Goal: Task Accomplishment & Management: Manage account settings

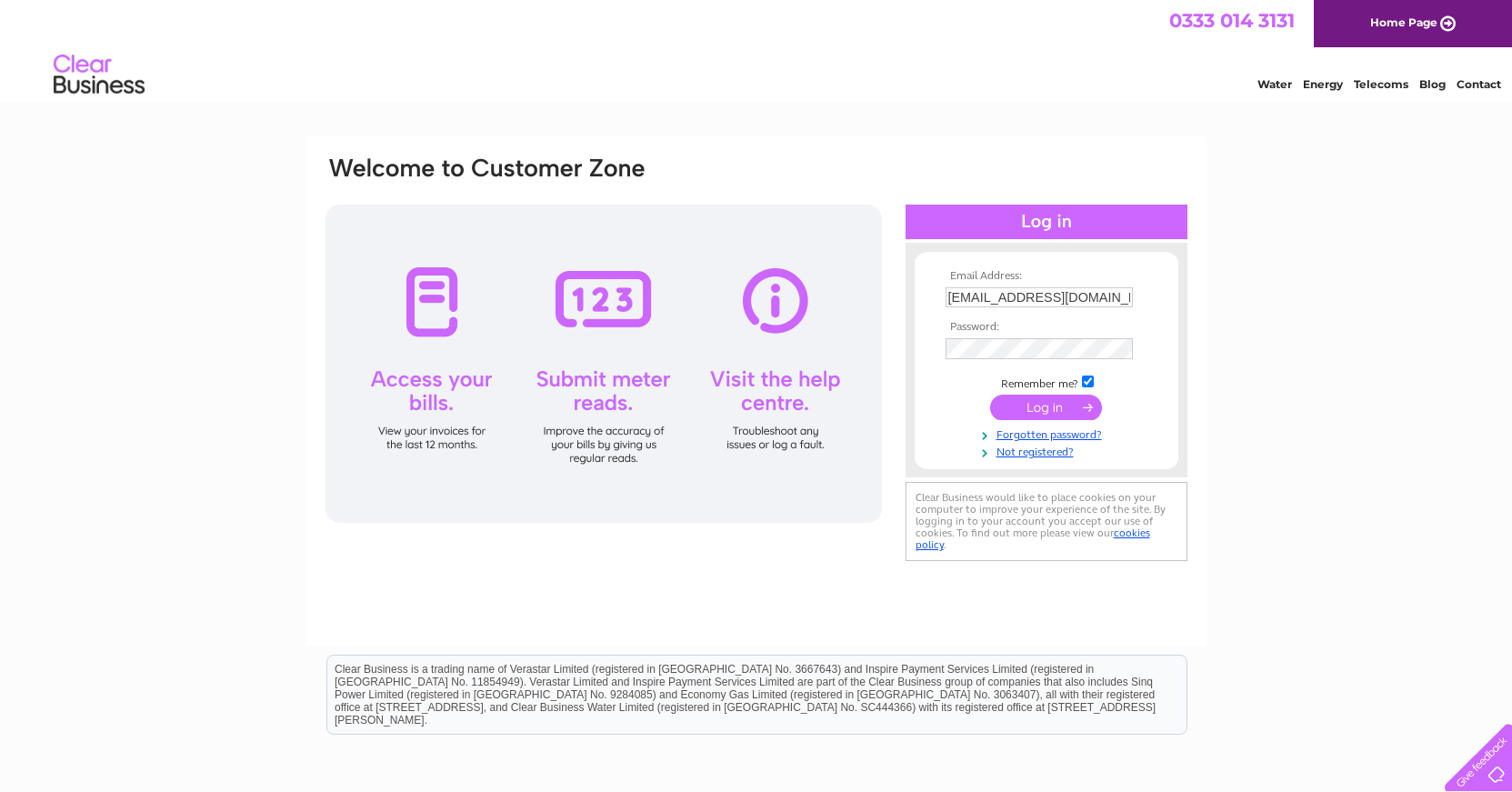
click at [1049, 401] on input "submit" at bounding box center [1047, 407] width 112 height 25
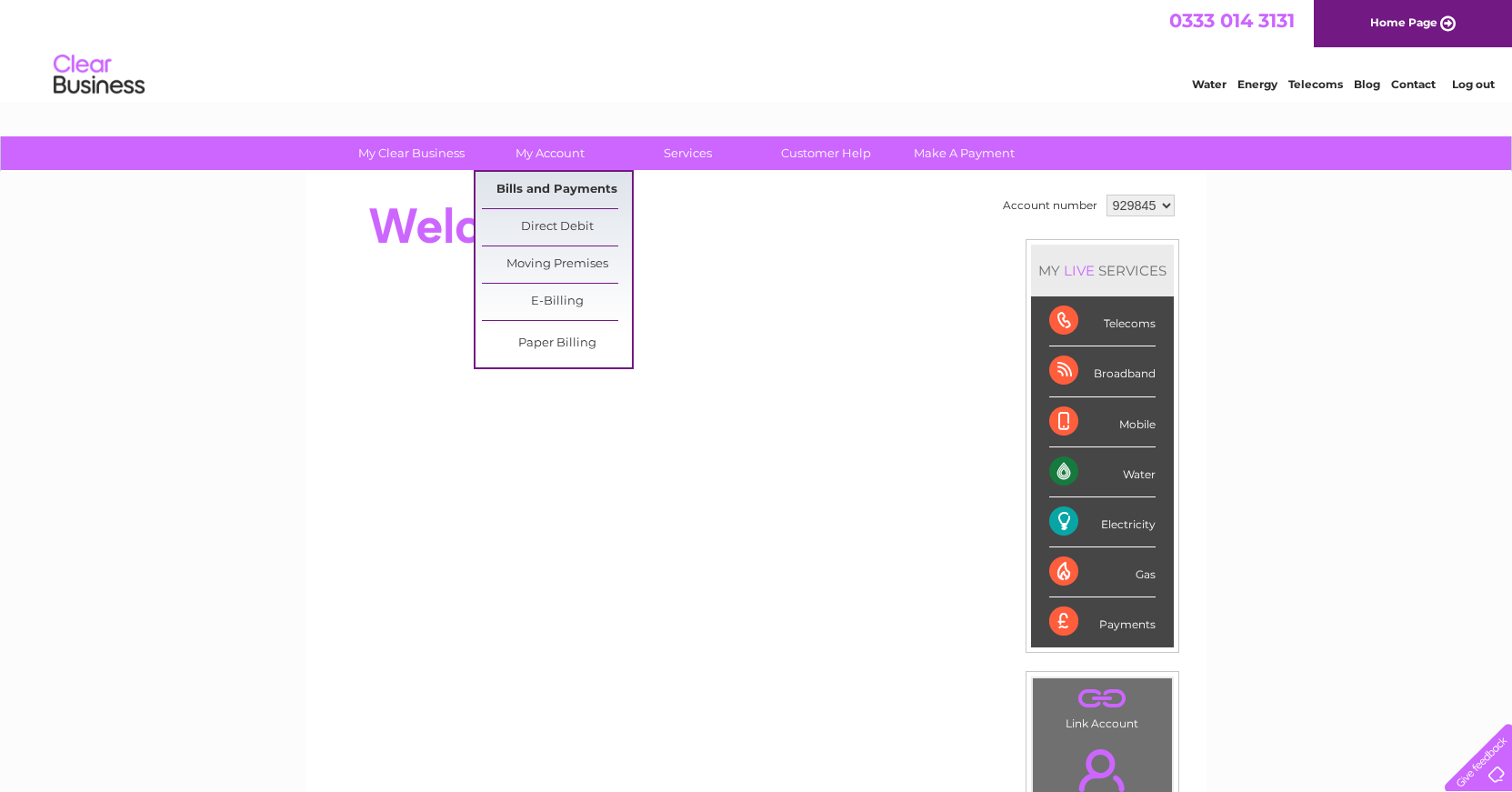
click at [550, 185] on link "Bills and Payments" at bounding box center [557, 190] width 150 height 37
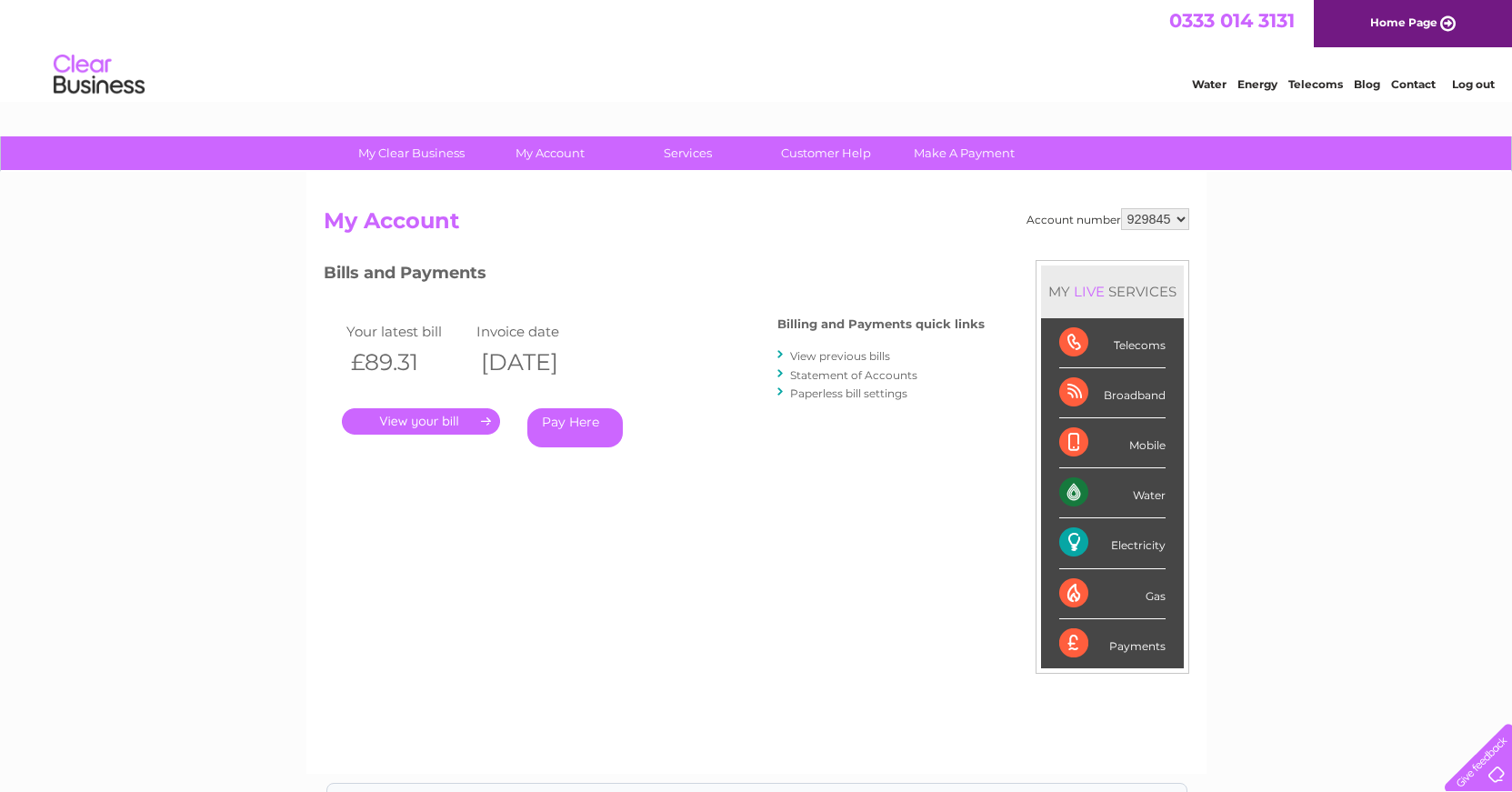
click at [424, 415] on link "." at bounding box center [421, 421] width 158 height 26
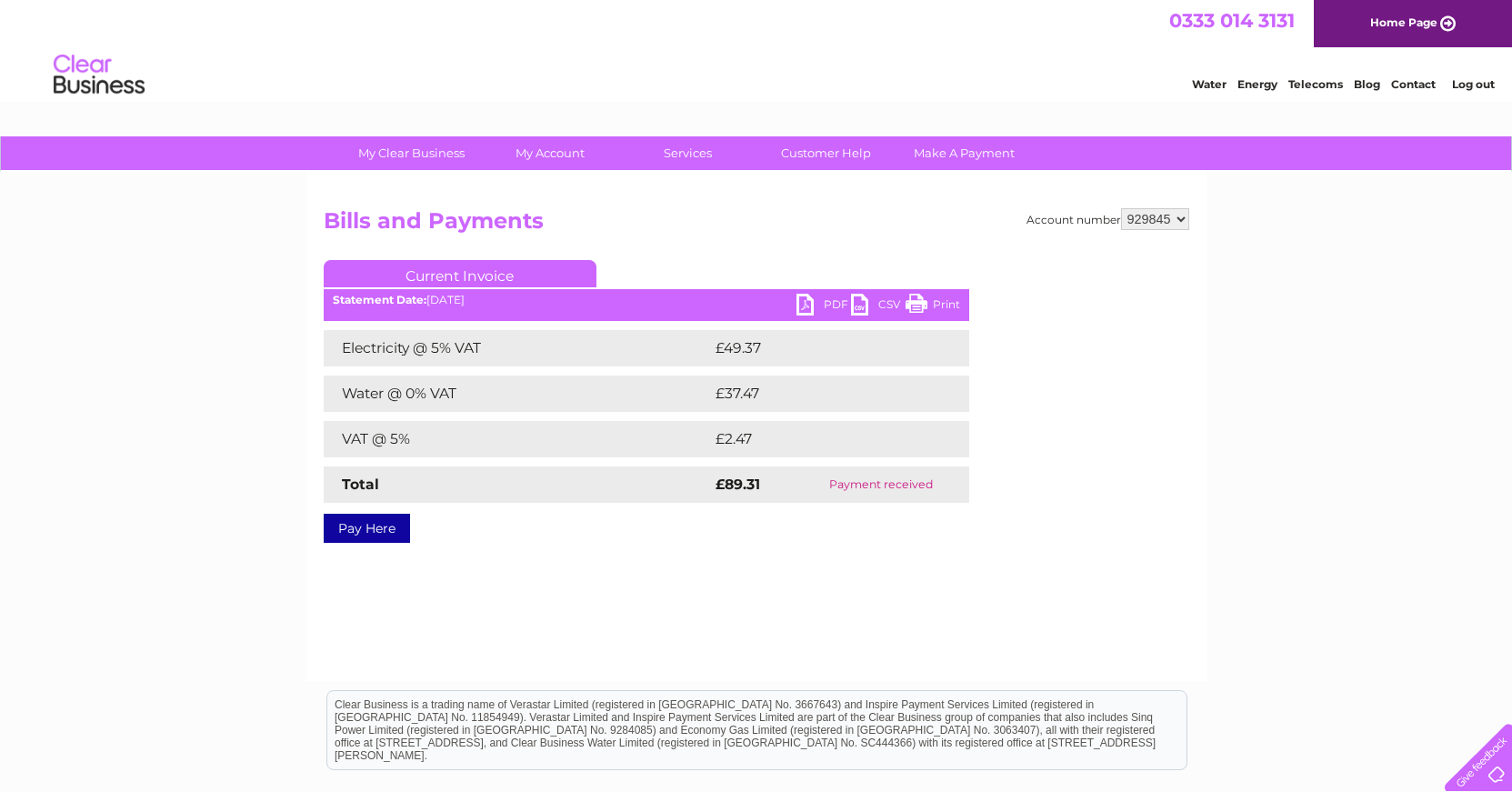
click at [807, 303] on link "PDF" at bounding box center [824, 306] width 55 height 26
click at [1470, 84] on link "Log out" at bounding box center [1473, 84] width 42 height 13
